Goal: Transaction & Acquisition: Purchase product/service

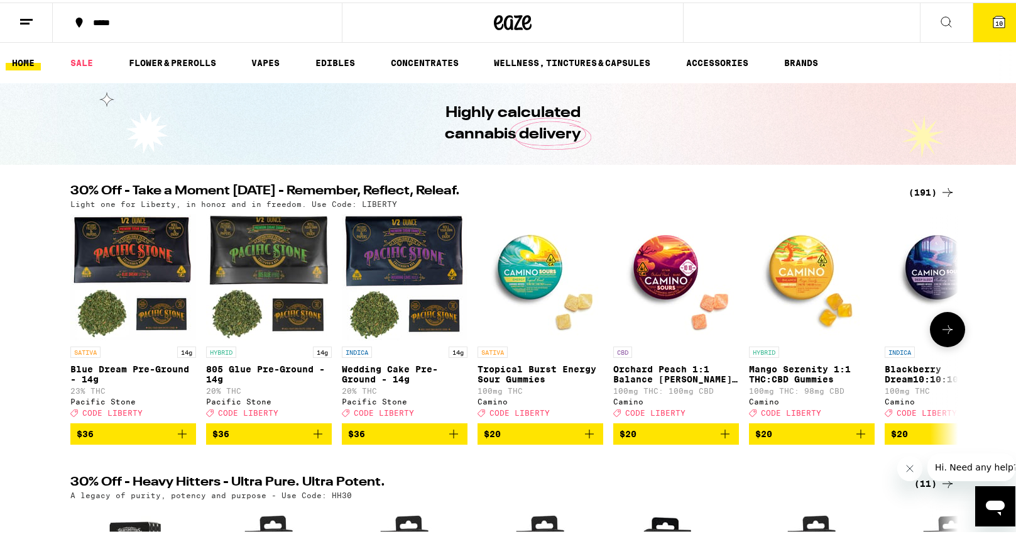
click at [940, 334] on icon at bounding box center [947, 326] width 15 height 15
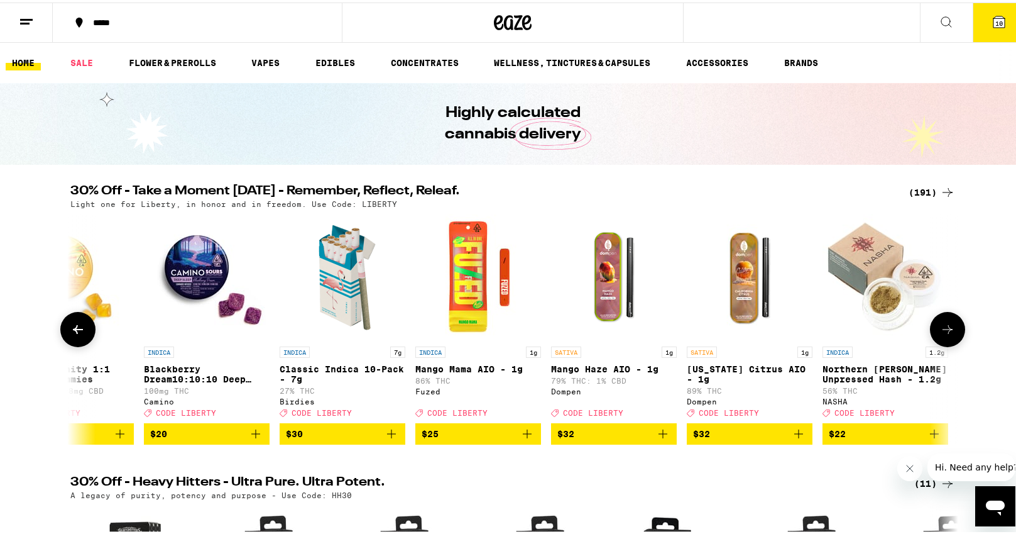
scroll to position [0, 748]
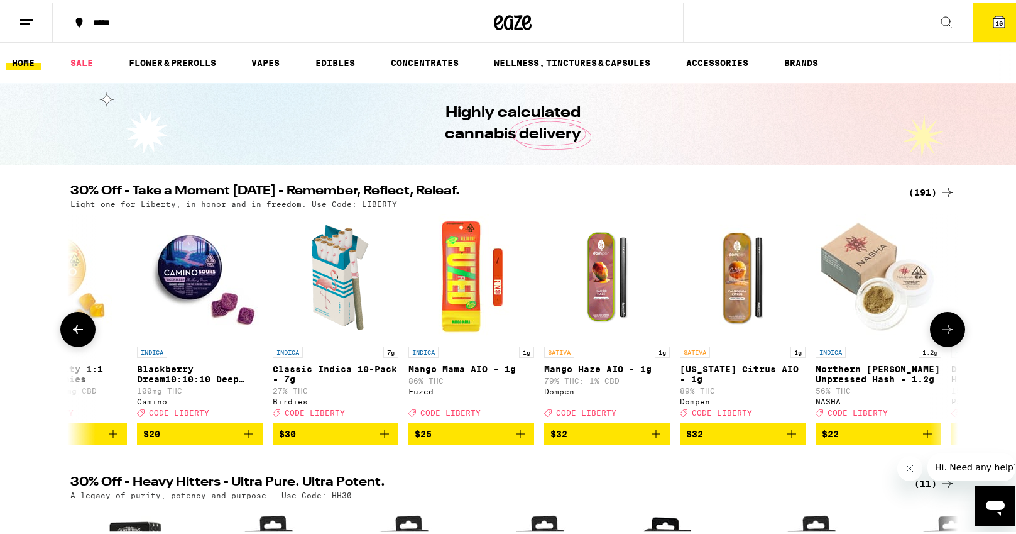
click at [178, 271] on img "Open page for Blackberry Dream10:10:10 Deep Sleep Gummies from Camino" at bounding box center [200, 275] width 126 height 126
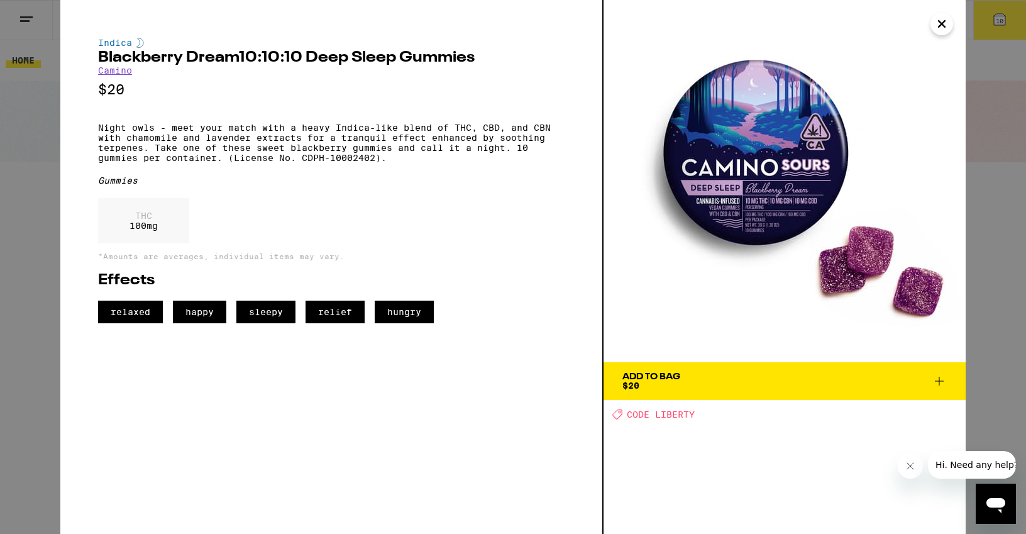
click at [757, 376] on span "Add To Bag $20" at bounding box center [784, 381] width 324 height 18
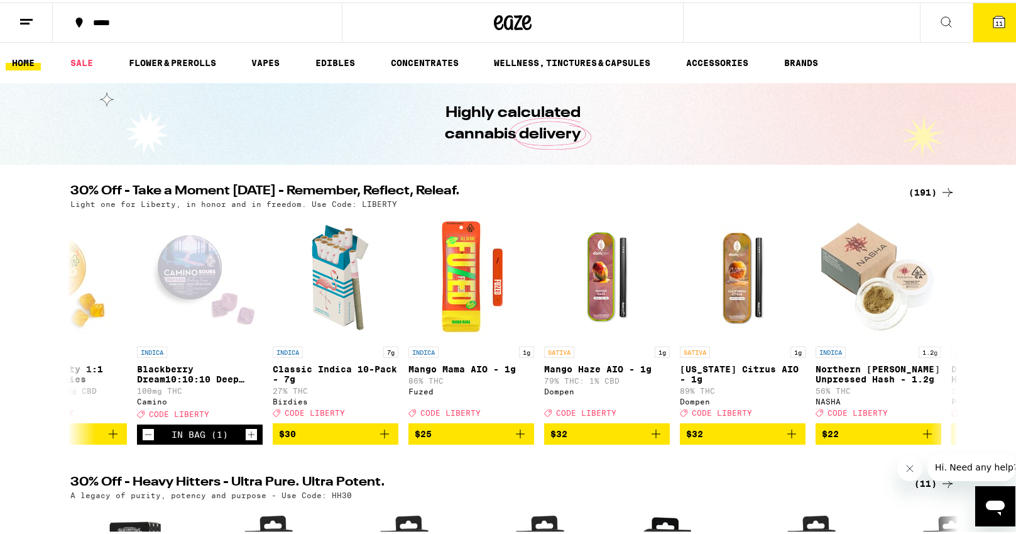
click at [996, 18] on span "11" at bounding box center [1000, 21] width 8 height 8
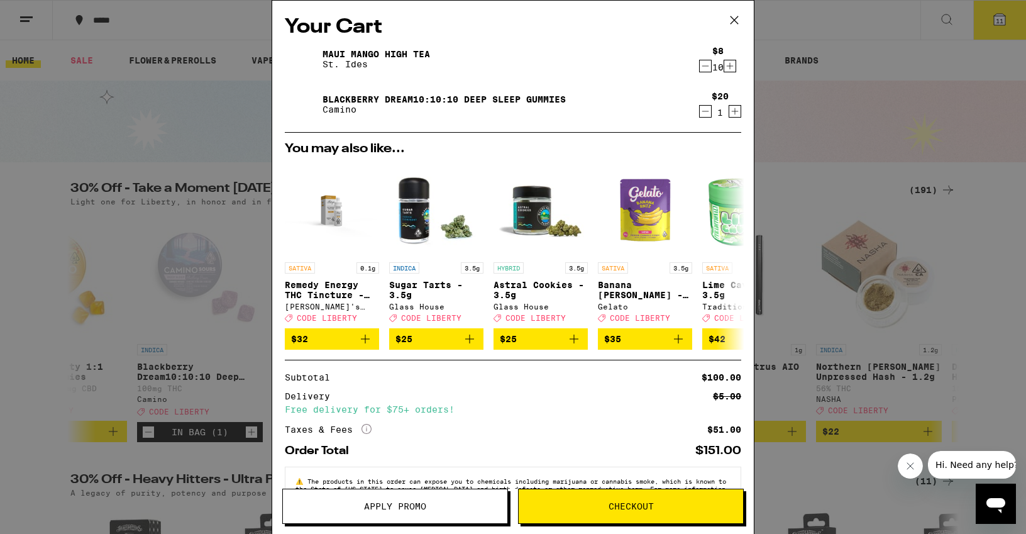
click at [700, 67] on icon "Decrement" at bounding box center [705, 65] width 11 height 15
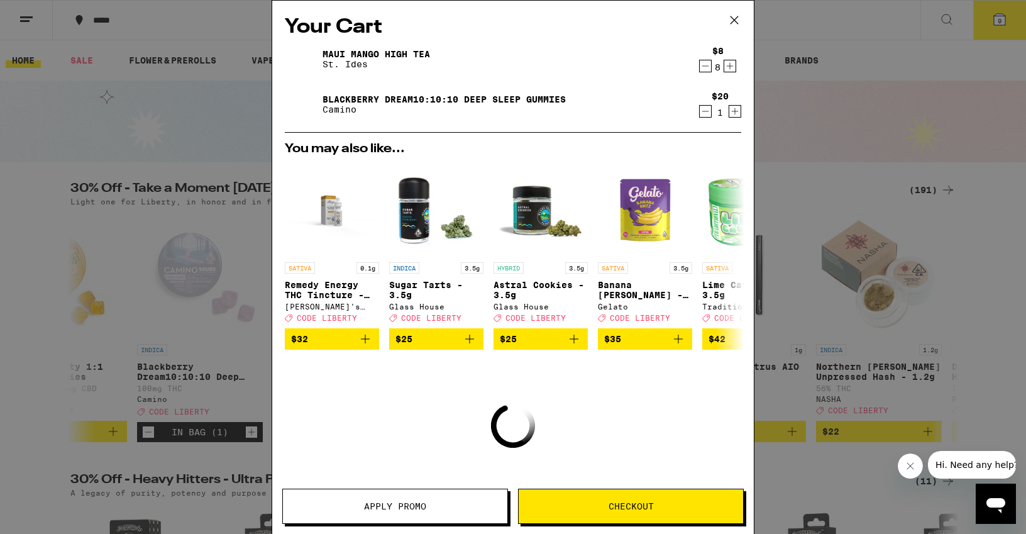
click at [700, 67] on icon "Decrement" at bounding box center [705, 65] width 11 height 15
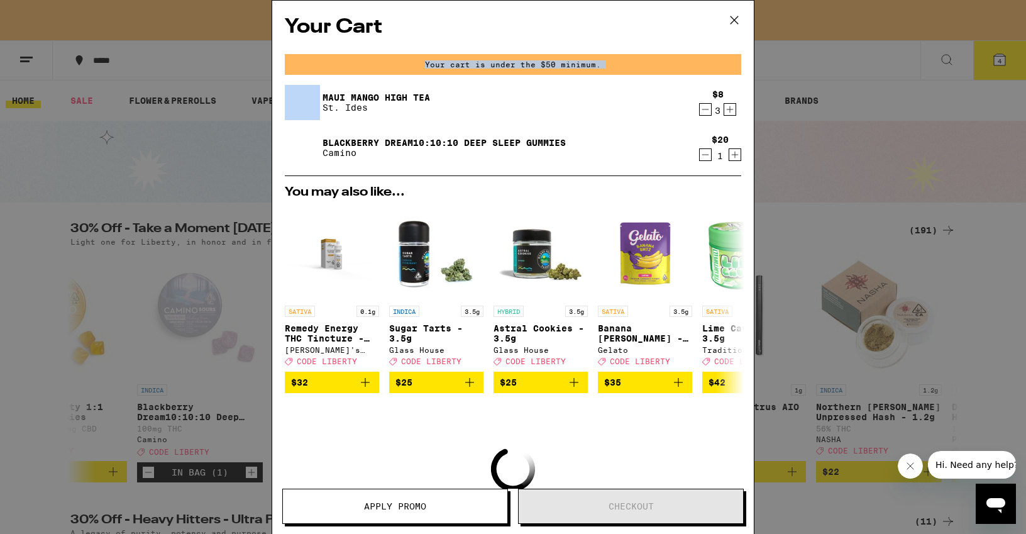
click at [693, 67] on div "Your cart is under the $50 minimum." at bounding box center [513, 64] width 456 height 21
click at [702, 109] on icon "Decrement" at bounding box center [705, 109] width 7 height 0
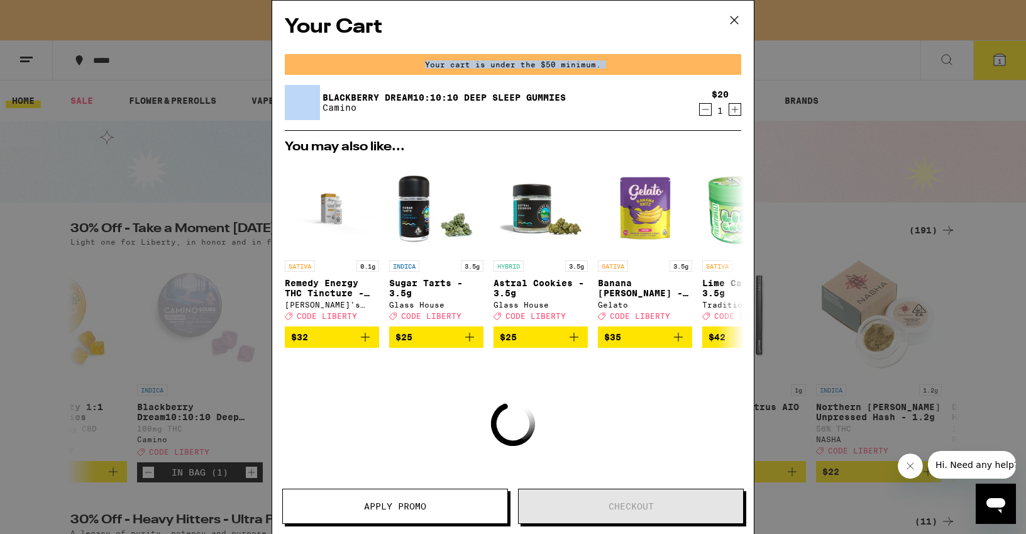
click at [702, 109] on icon "Decrement" at bounding box center [705, 109] width 7 height 0
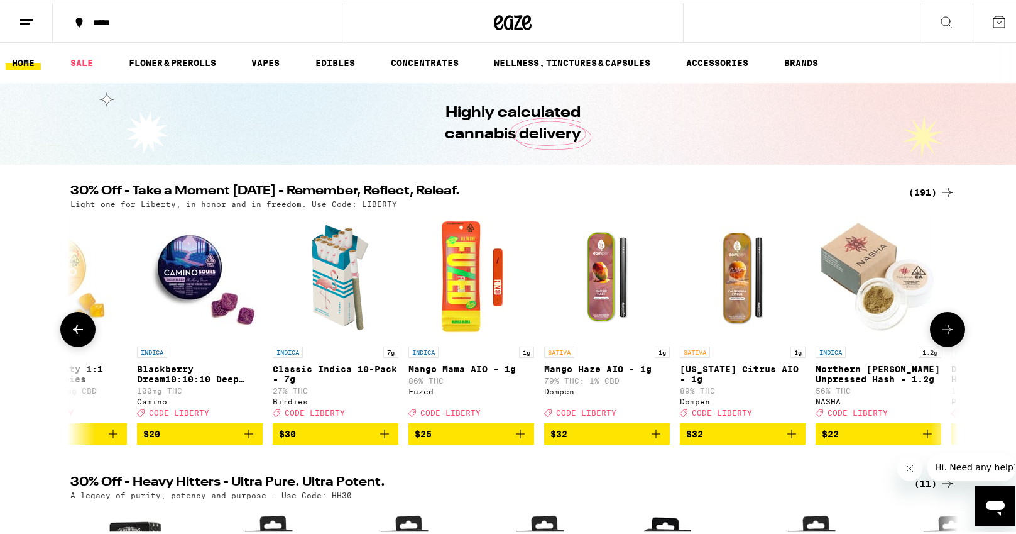
click at [168, 376] on p "Blackberry Dream10:10:10 Deep Sleep Gummies" at bounding box center [200, 371] width 126 height 20
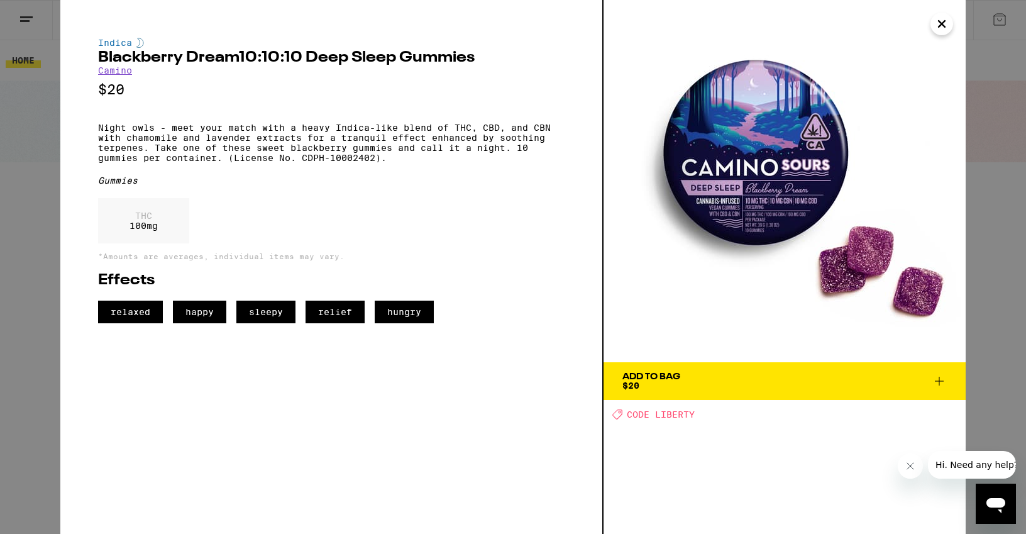
click at [670, 376] on div "Add To Bag" at bounding box center [651, 376] width 58 height 9
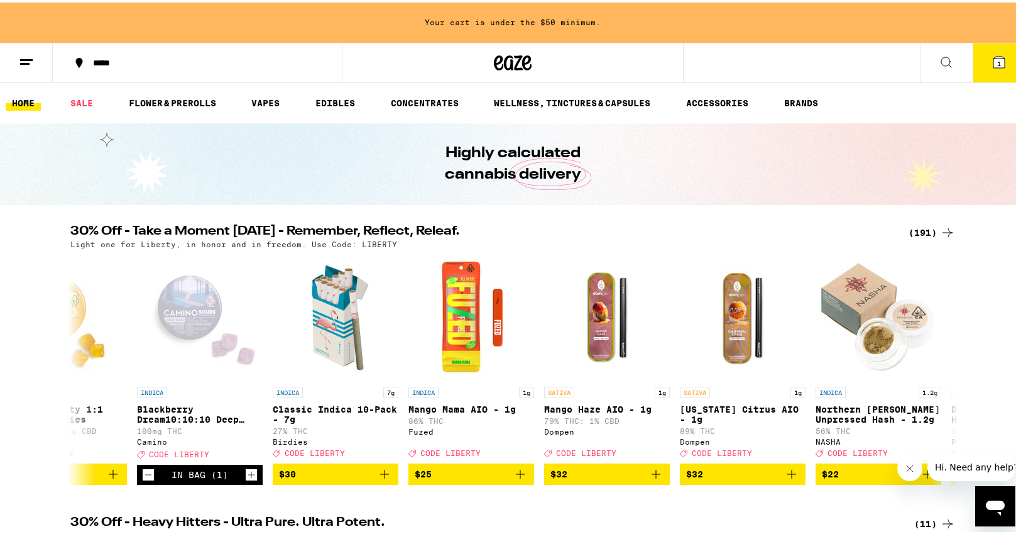
click at [992, 57] on icon at bounding box center [999, 59] width 15 height 15
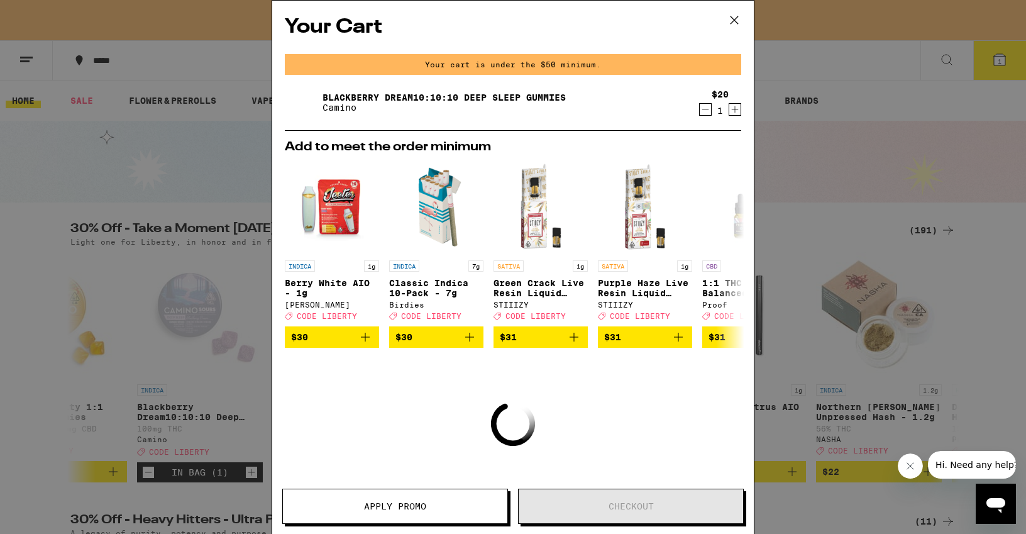
click at [729, 113] on icon "Increment" at bounding box center [734, 109] width 11 height 15
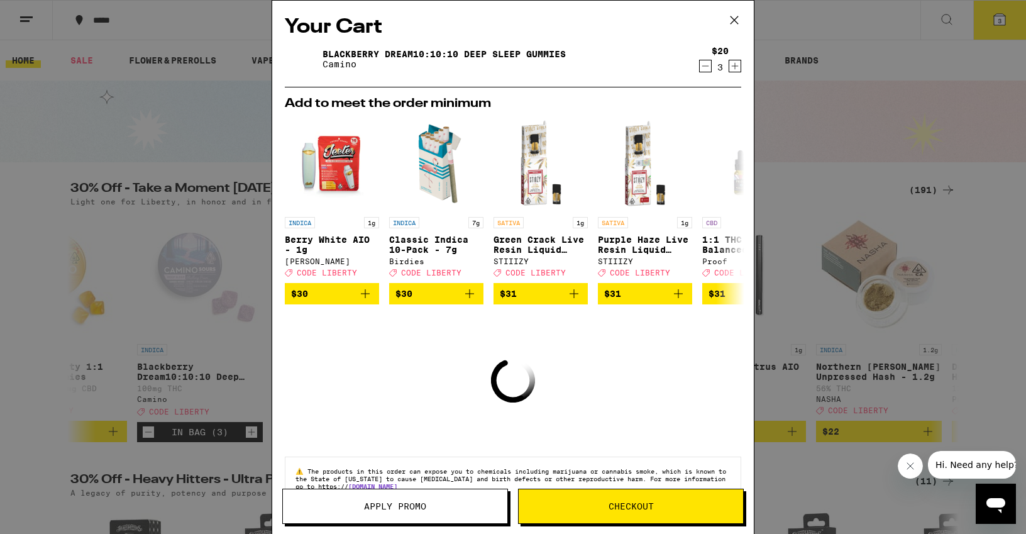
click at [729, 67] on icon "Increment" at bounding box center [734, 65] width 11 height 15
click at [732, 67] on icon "Increment" at bounding box center [735, 66] width 7 height 7
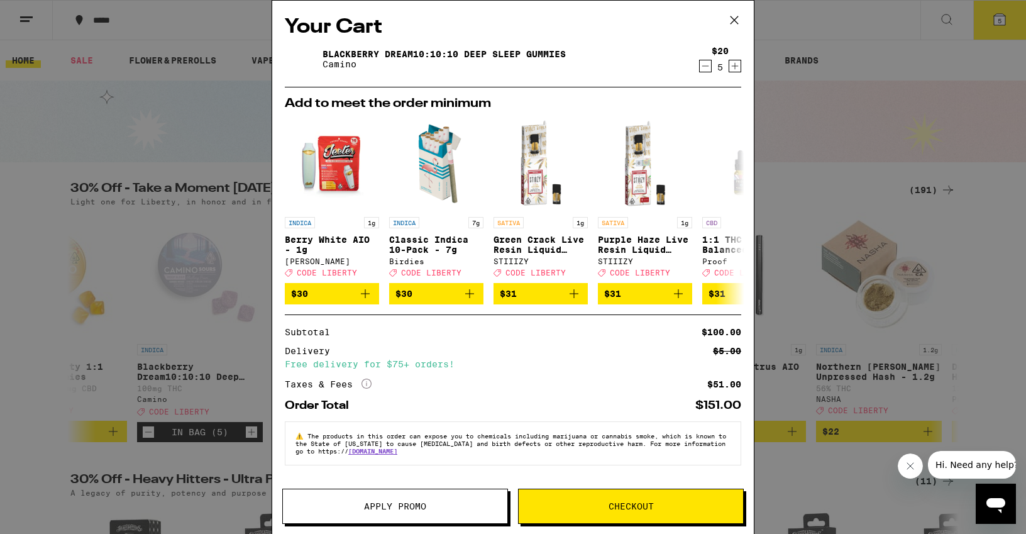
click at [390, 510] on span "Apply Promo" at bounding box center [395, 506] width 62 height 9
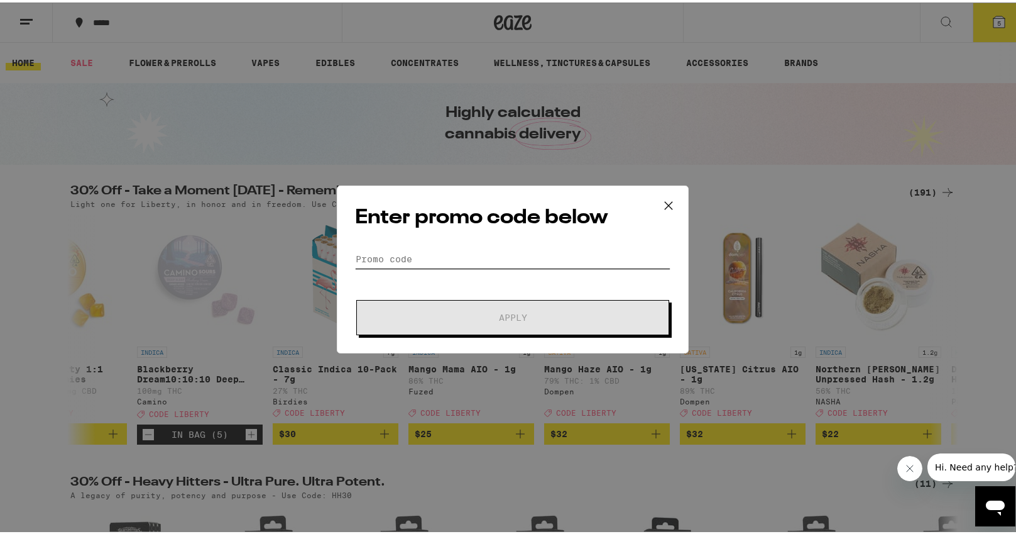
click at [424, 258] on input "Promo Code" at bounding box center [513, 256] width 316 height 19
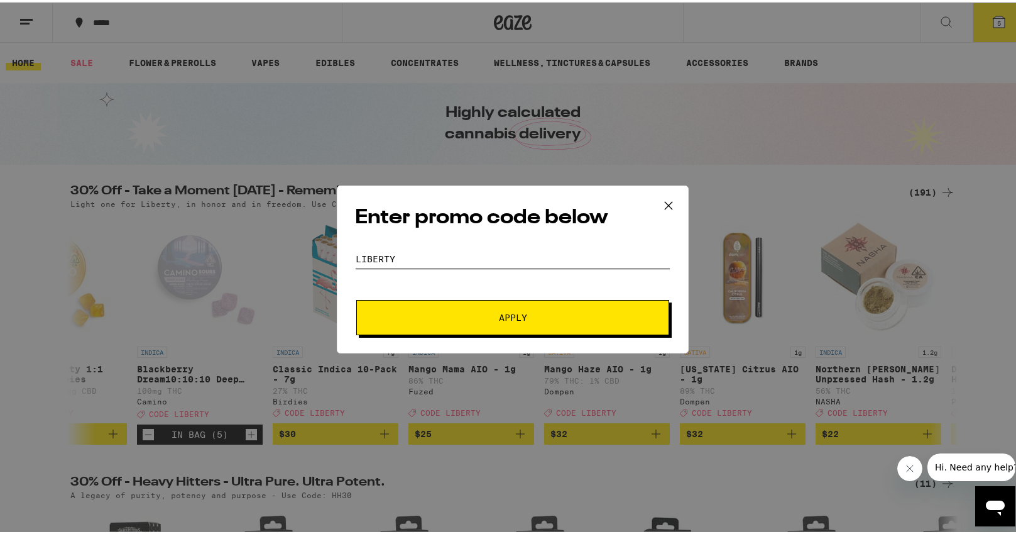
type input "liberty"
click at [493, 326] on button "Apply" at bounding box center [512, 314] width 313 height 35
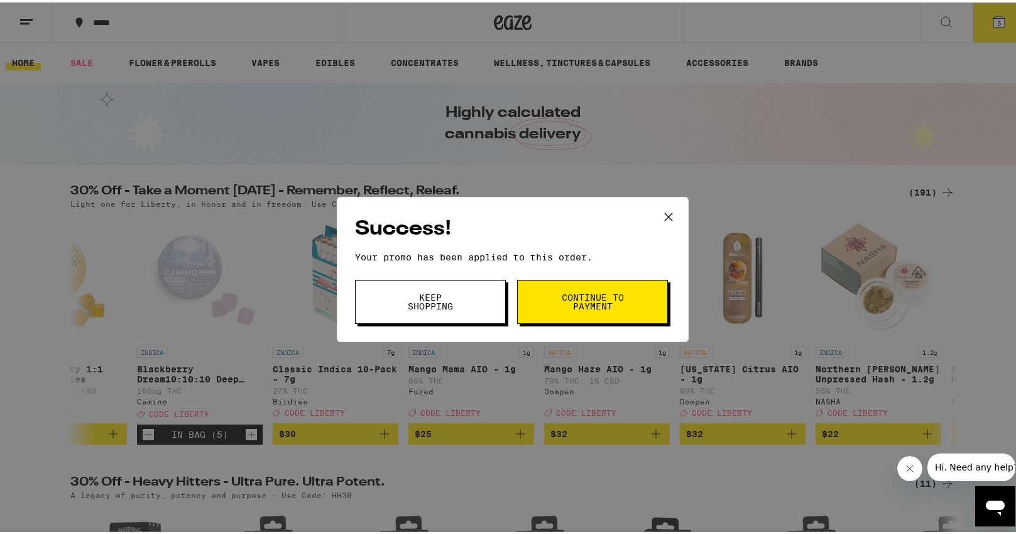
click at [454, 302] on span "Keep Shopping" at bounding box center [430, 299] width 64 height 18
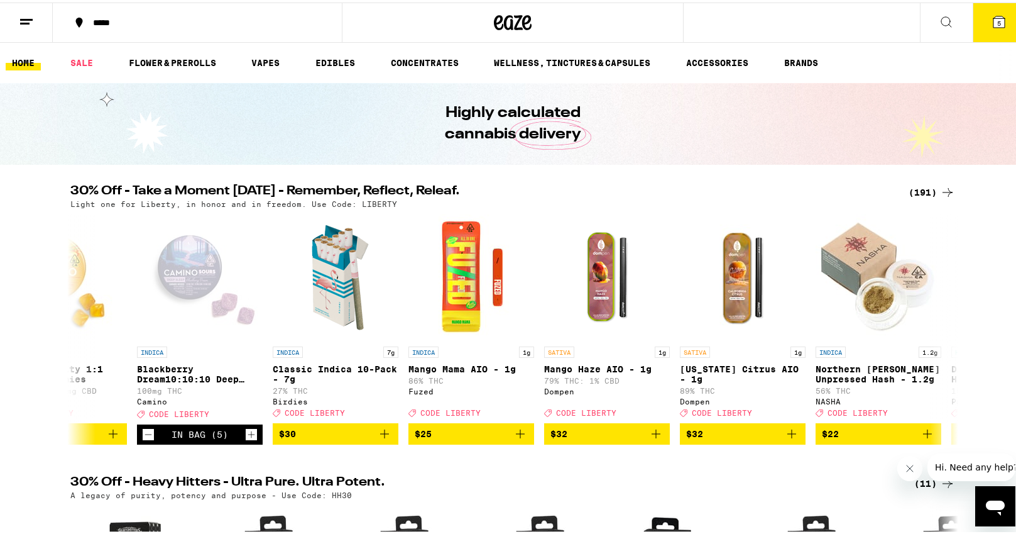
click at [1000, 21] on button "5" at bounding box center [999, 20] width 53 height 39
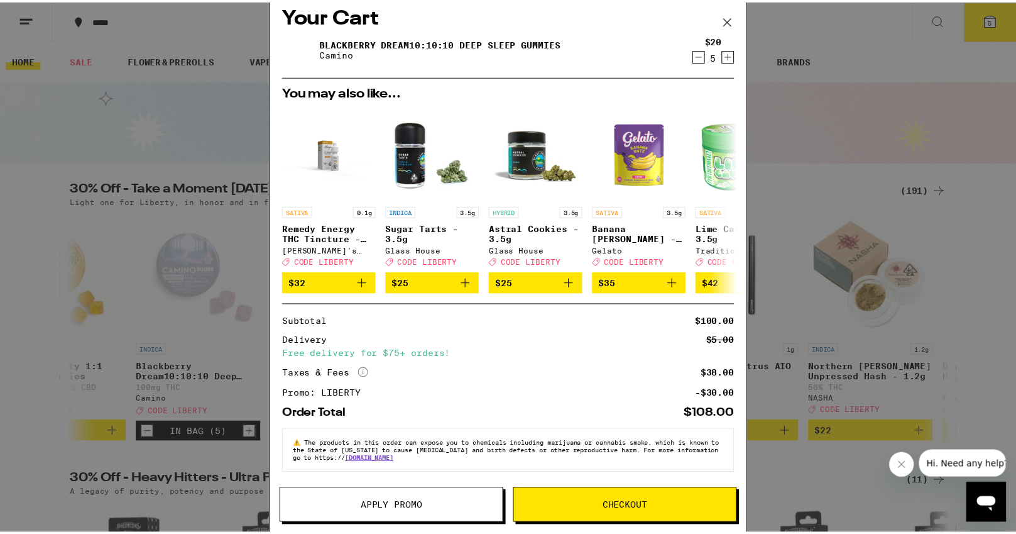
scroll to position [20, 0]
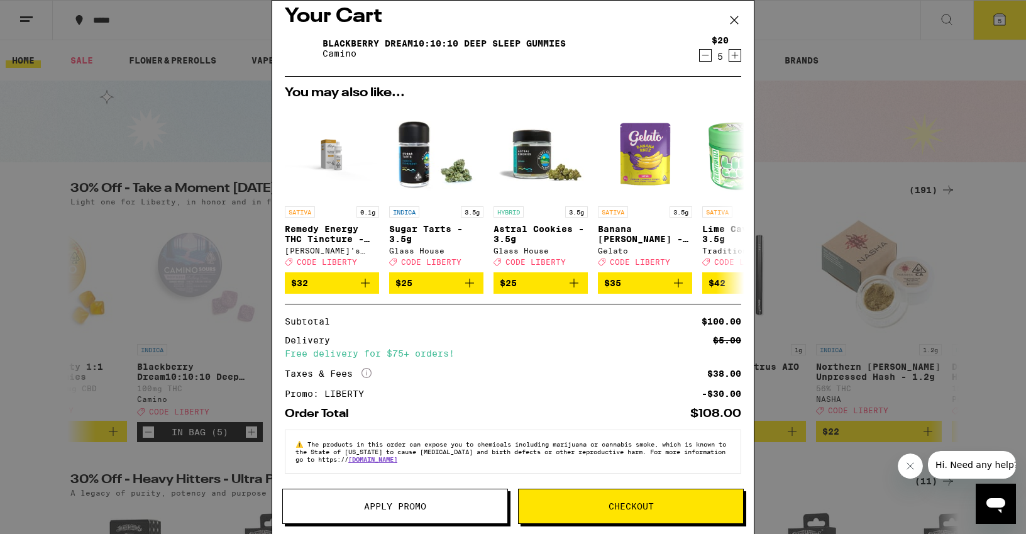
click at [647, 502] on span "Checkout" at bounding box center [630, 506] width 45 height 9
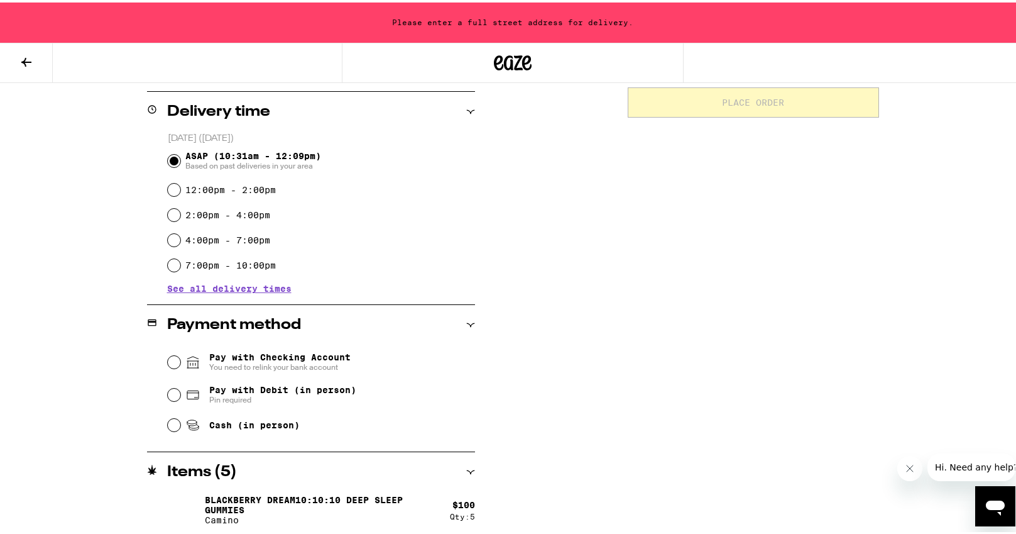
scroll to position [303, 0]
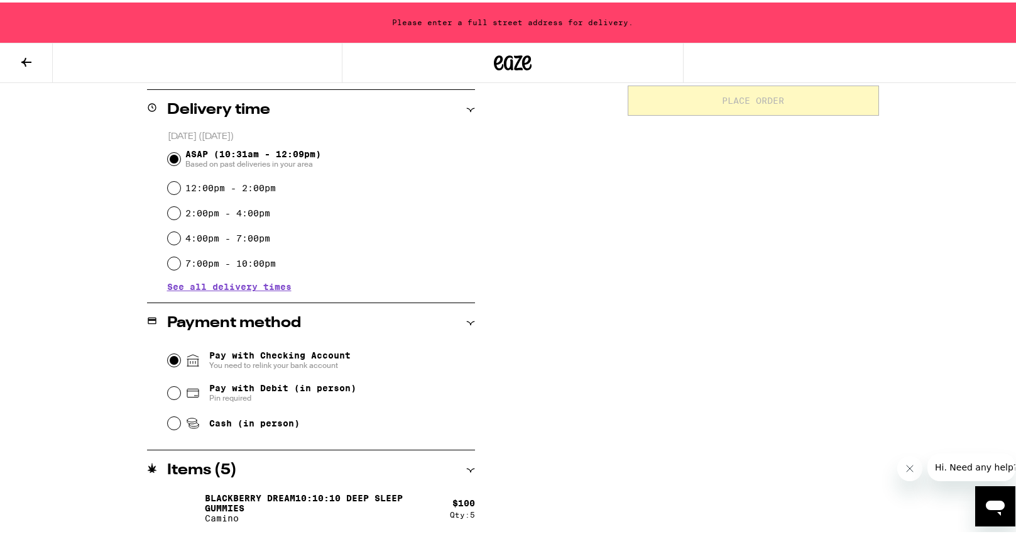
click at [168, 358] on input "Pay with Checking Account You need to relink your bank account" at bounding box center [174, 357] width 13 height 13
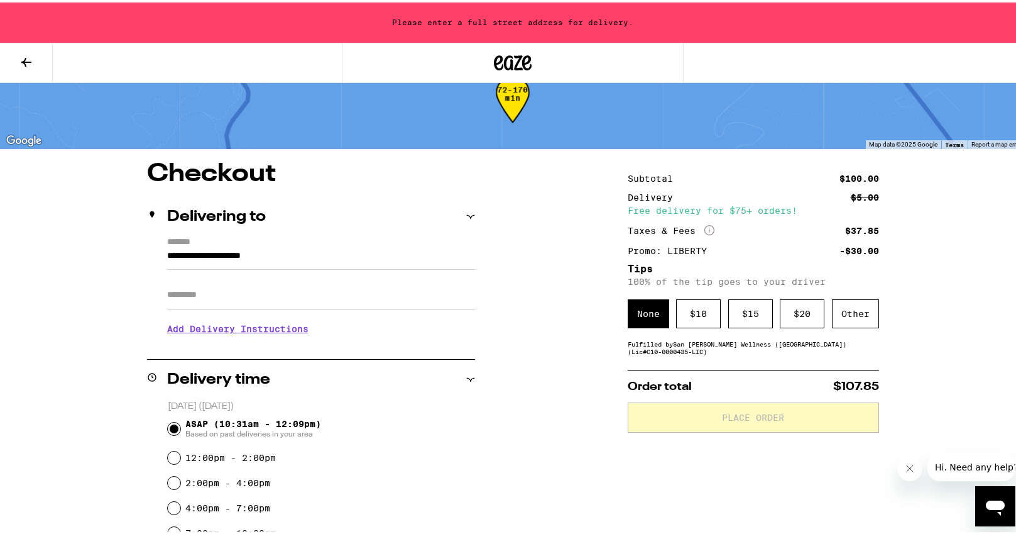
scroll to position [0, 0]
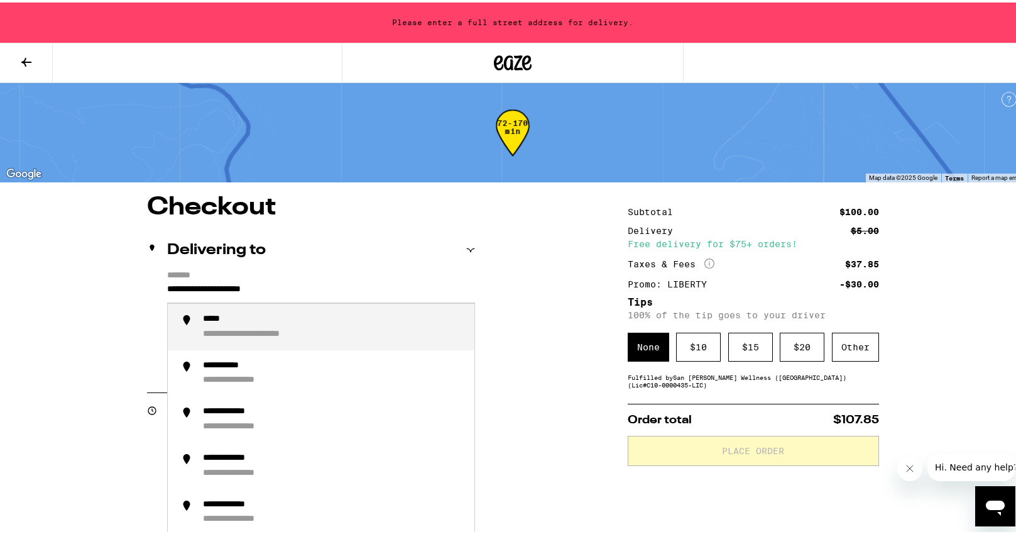
drag, startPoint x: 236, startPoint y: 296, endPoint x: 124, endPoint y: 295, distance: 111.3
click at [124, 295] on div "**********" at bounding box center [512, 534] width 905 height 684
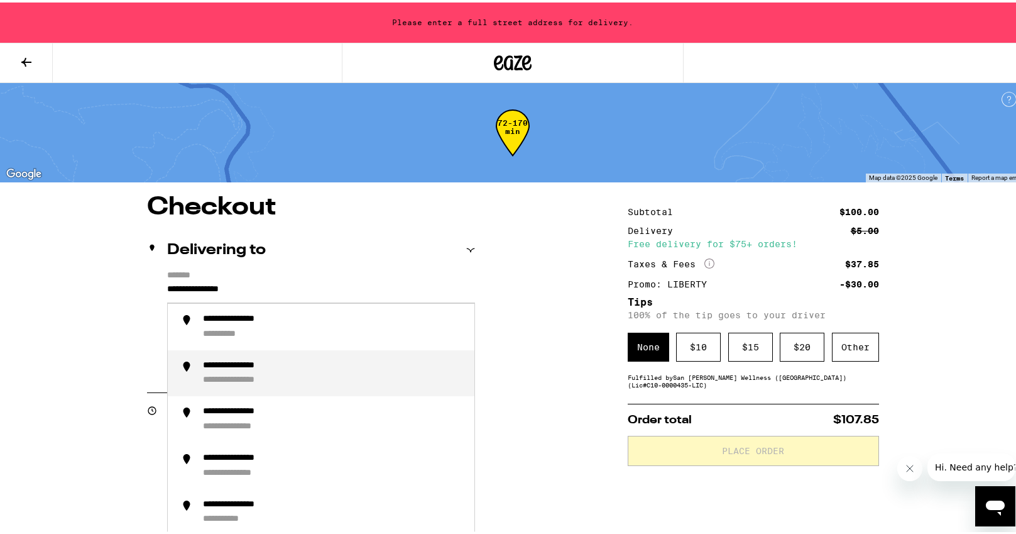
click at [211, 376] on div "**********" at bounding box center [248, 377] width 91 height 11
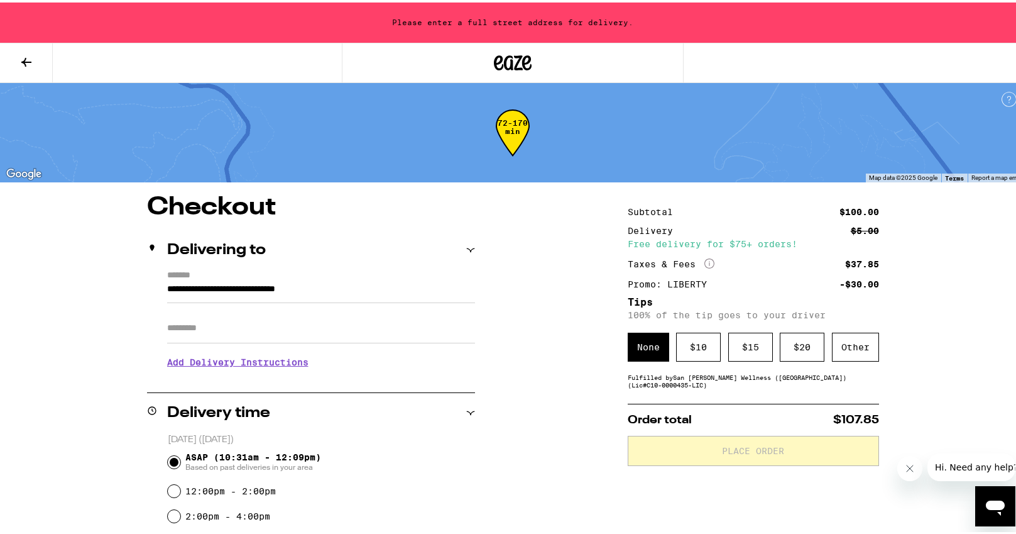
type input "**********"
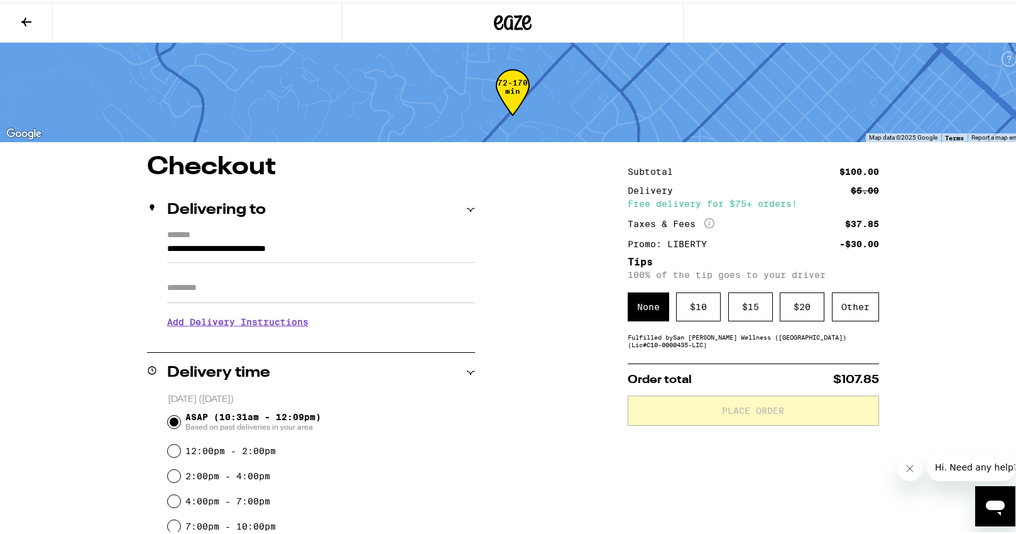
click at [283, 327] on h3 "Add Delivery Instructions" at bounding box center [321, 319] width 308 height 29
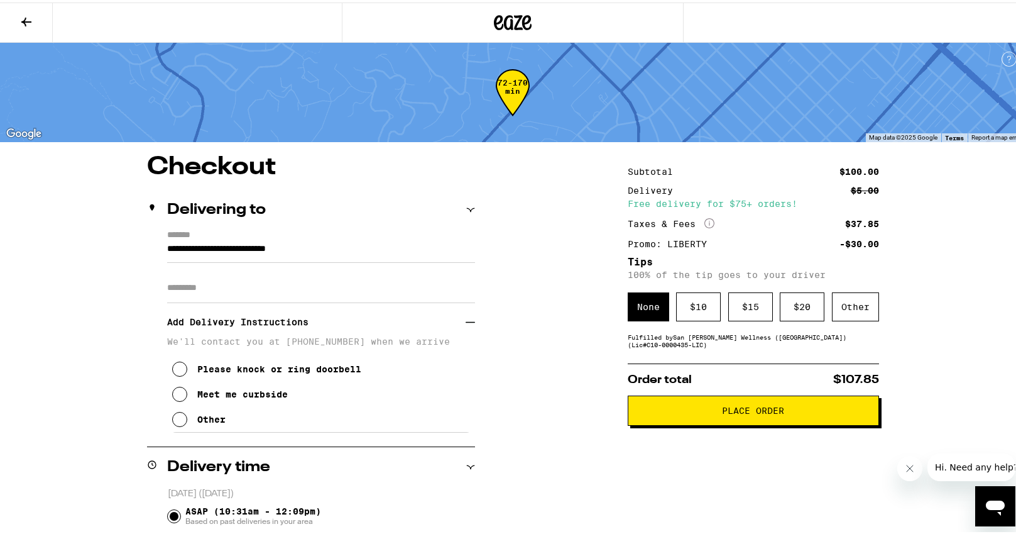
click at [180, 419] on icon at bounding box center [179, 416] width 15 height 15
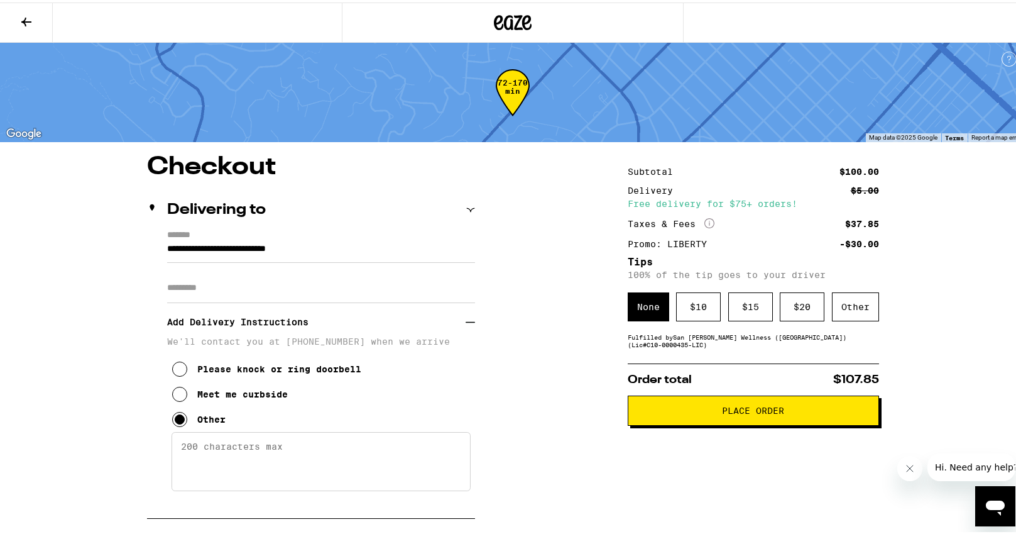
click at [205, 453] on textarea "Enter any other delivery instructions you want driver to know" at bounding box center [321, 458] width 299 height 59
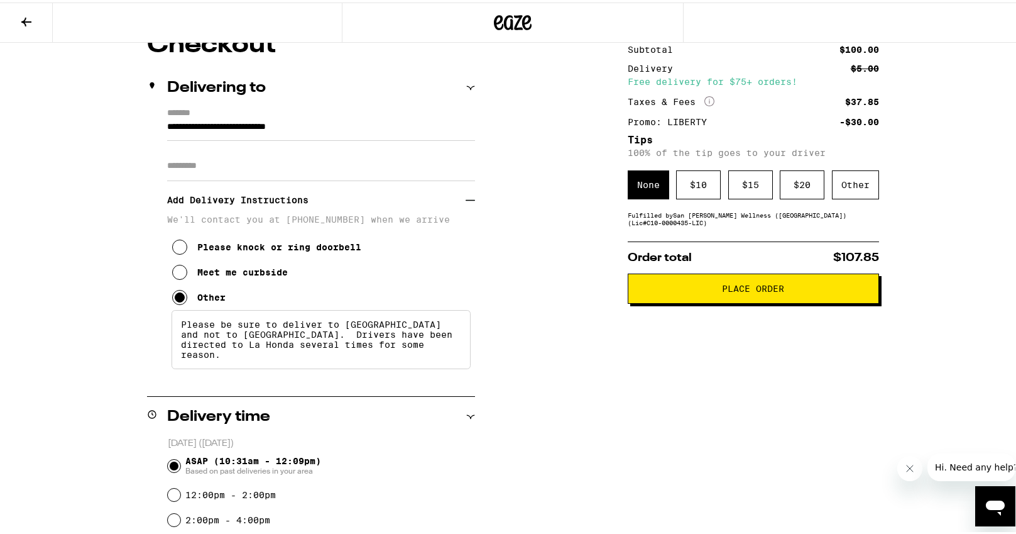
scroll to position [168, 0]
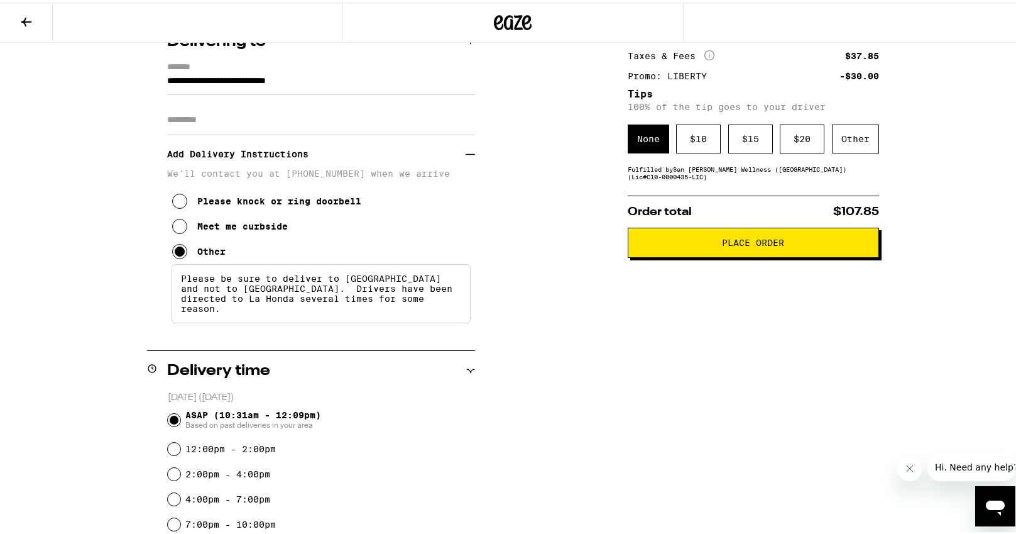
type textarea "Please be sure to deliver to [GEOGRAPHIC_DATA] and not to [GEOGRAPHIC_DATA]. Dr…"
